Goal: Information Seeking & Learning: Learn about a topic

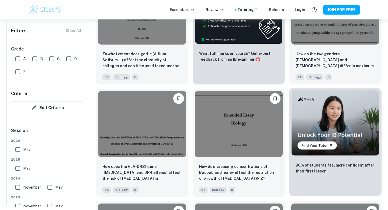
scroll to position [1458, 0]
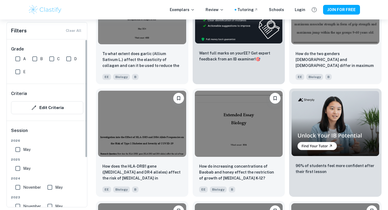
click at [18, 60] on input "A" at bounding box center [17, 58] width 11 height 11
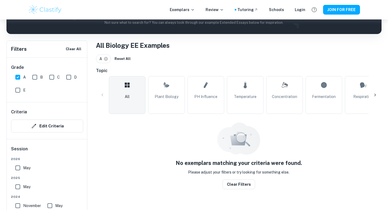
scroll to position [88, 0]
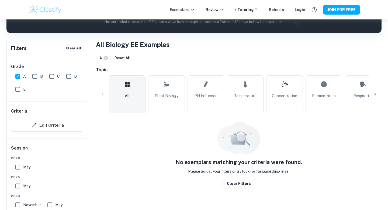
click at [375, 93] on icon at bounding box center [376, 94] width 2 height 3
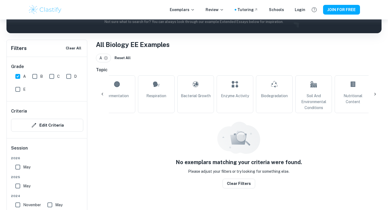
scroll to position [0, 253]
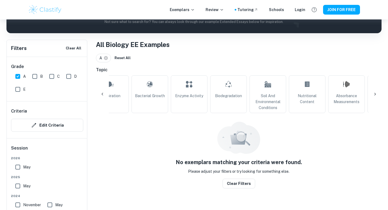
click at [376, 94] on icon at bounding box center [375, 93] width 5 height 5
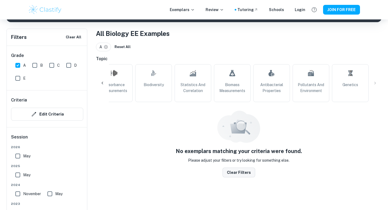
scroll to position [103, 0]
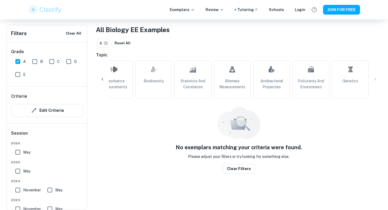
click at [101, 79] on icon at bounding box center [102, 79] width 5 height 5
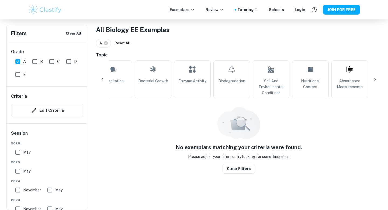
scroll to position [0, 233]
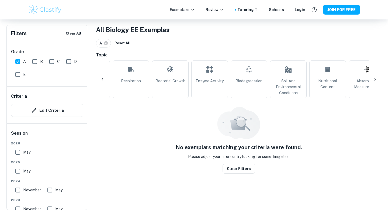
click at [101, 79] on icon at bounding box center [102, 79] width 5 height 5
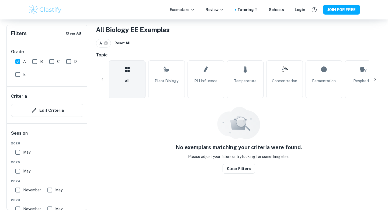
scroll to position [0, 0]
click at [101, 79] on div "All Plant Biology pH Influence Temperature Concentration Fermentation Respirati…" at bounding box center [239, 79] width 286 height 38
click at [241, 169] on button "Clear filters" at bounding box center [239, 169] width 33 height 10
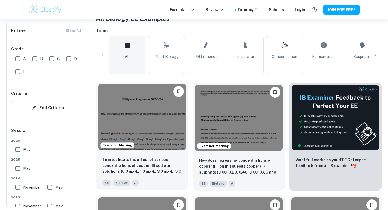
scroll to position [117, 0]
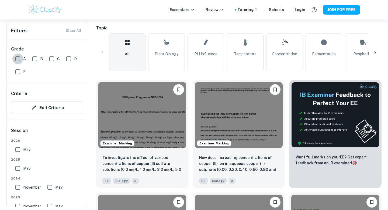
click at [15, 59] on input "A" at bounding box center [17, 58] width 11 height 11
checkbox input "true"
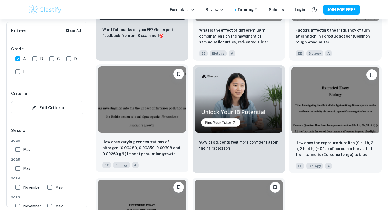
scroll to position [924, 0]
